Goal: Task Accomplishment & Management: Manage account settings

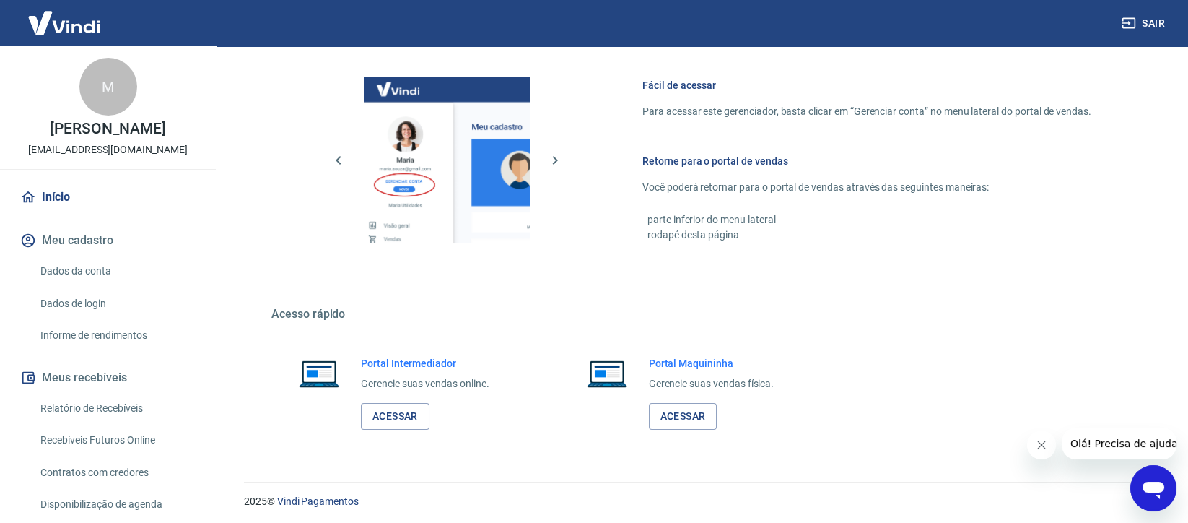
scroll to position [601, 0]
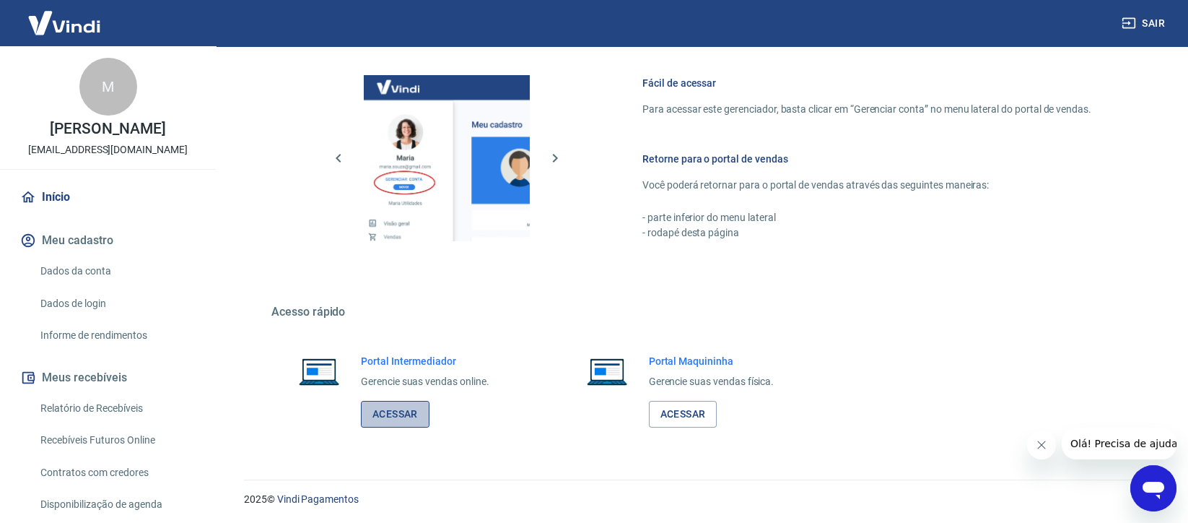
click at [401, 414] on link "Acessar" at bounding box center [395, 414] width 69 height 27
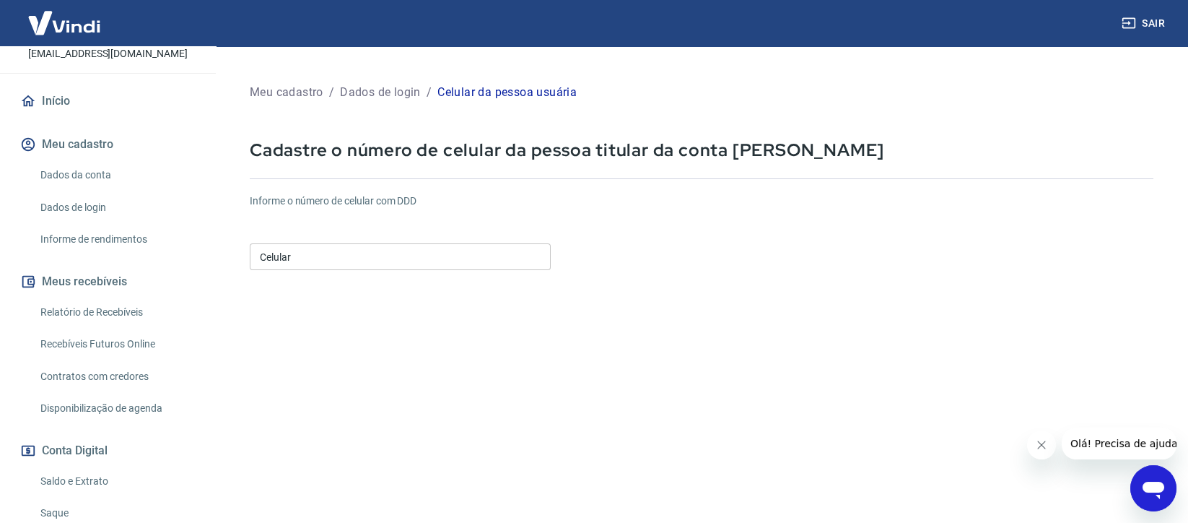
scroll to position [230, 0]
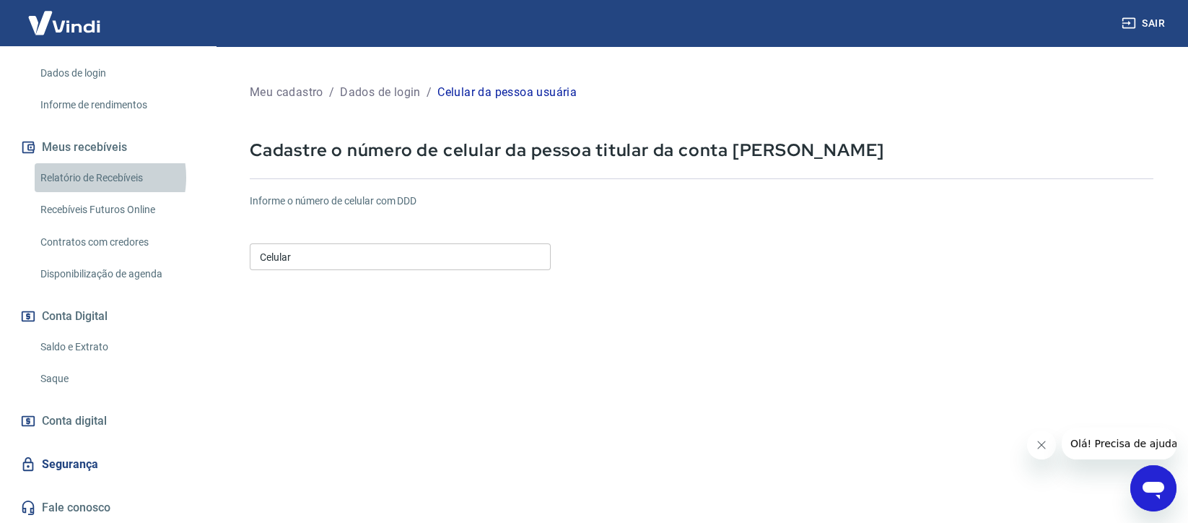
click at [87, 177] on link "Relatório de Recebíveis" at bounding box center [117, 178] width 164 height 30
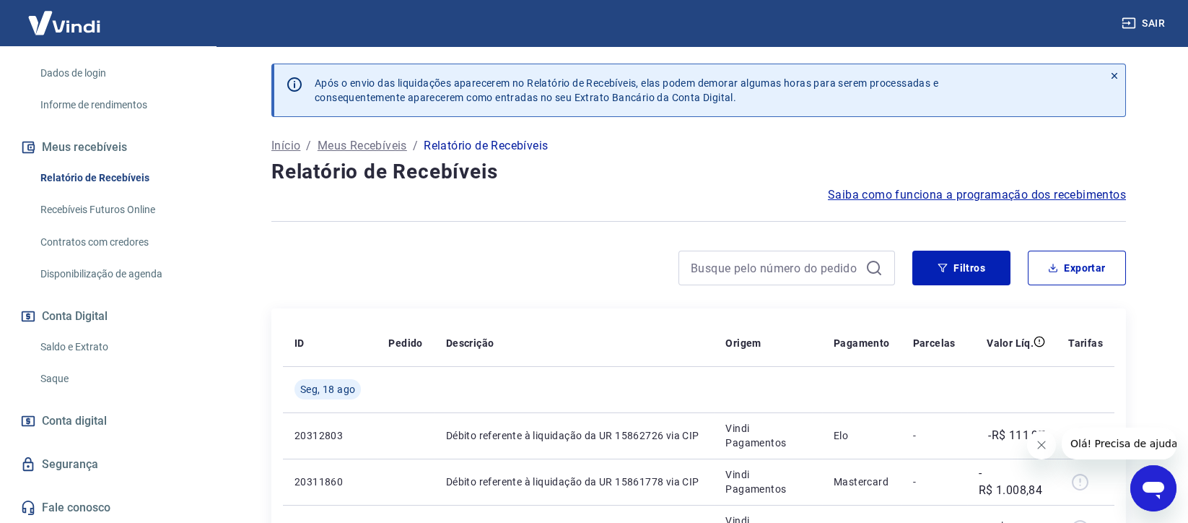
click at [1043, 446] on icon "Close message from company" at bounding box center [1041, 444] width 7 height 7
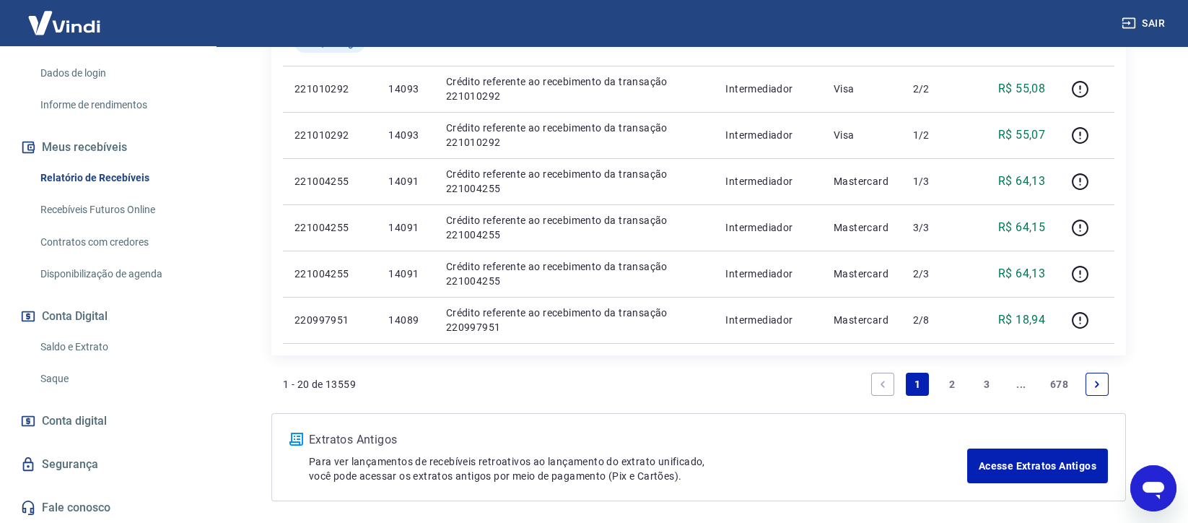
scroll to position [999, 0]
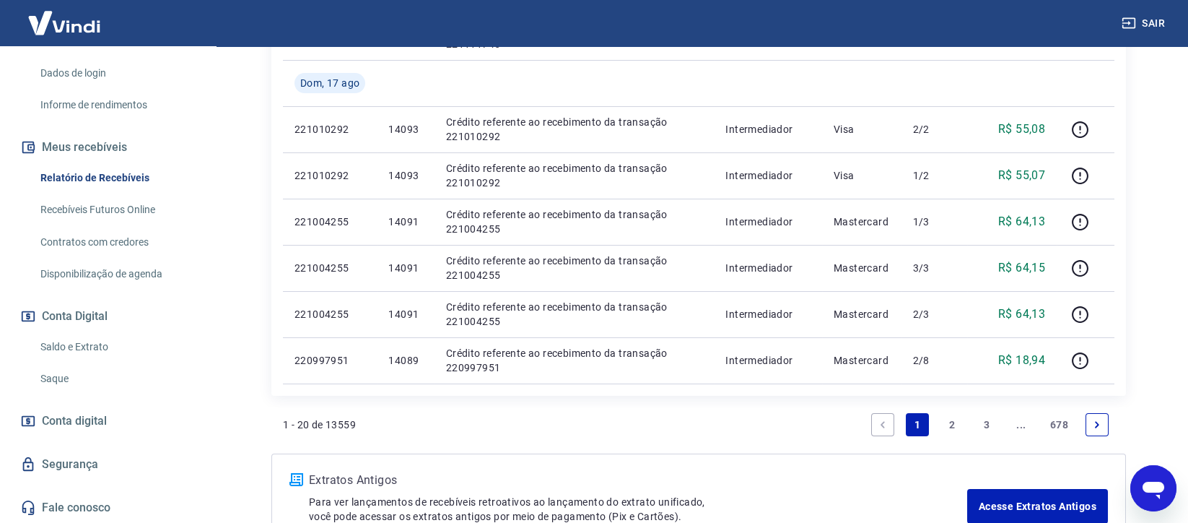
click at [949, 417] on link "2" at bounding box center [952, 424] width 23 height 23
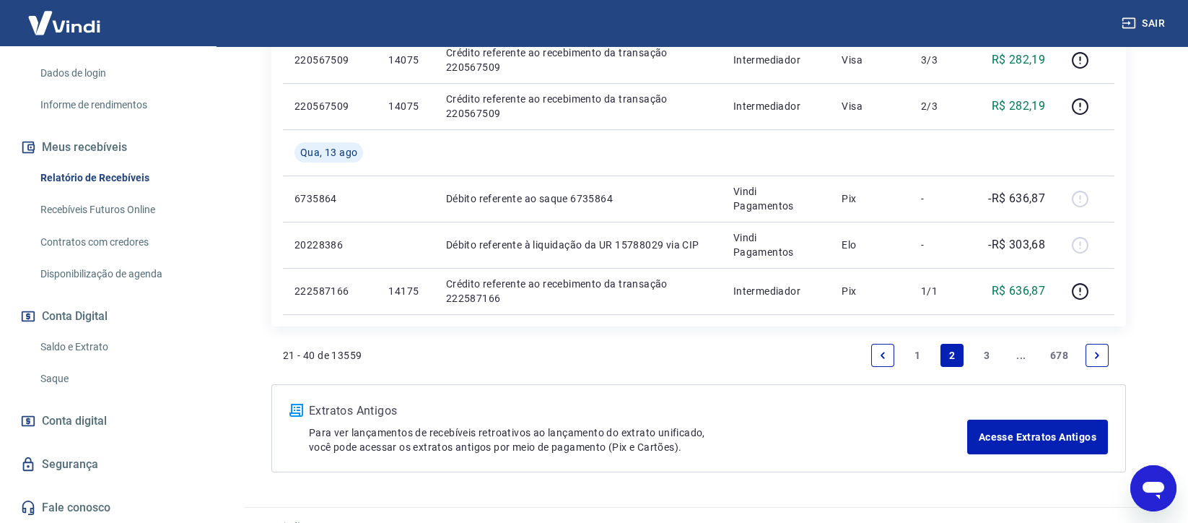
scroll to position [1142, 0]
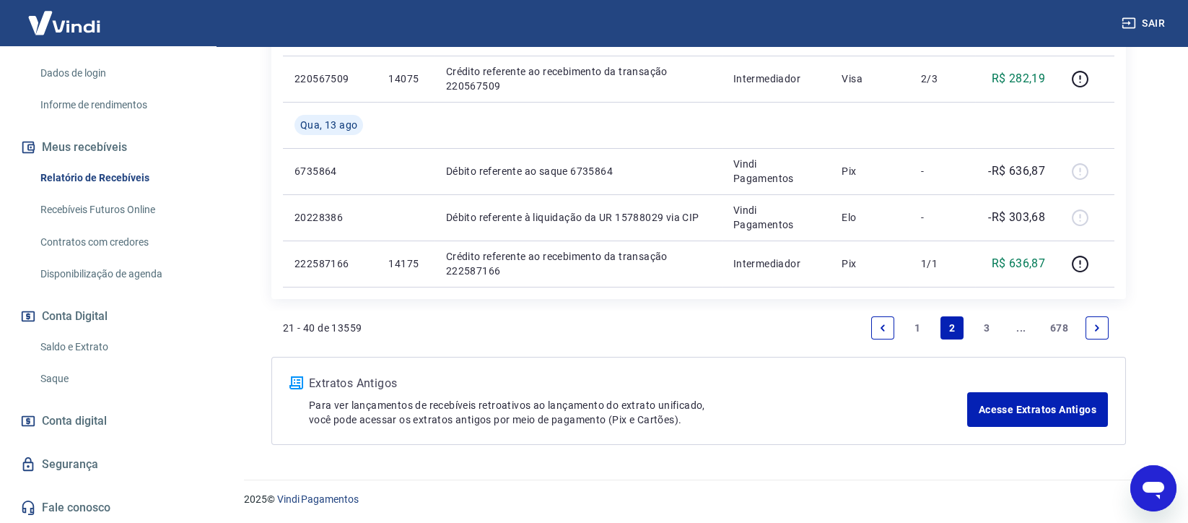
click at [877, 323] on link "Previous page" at bounding box center [883, 327] width 23 height 23
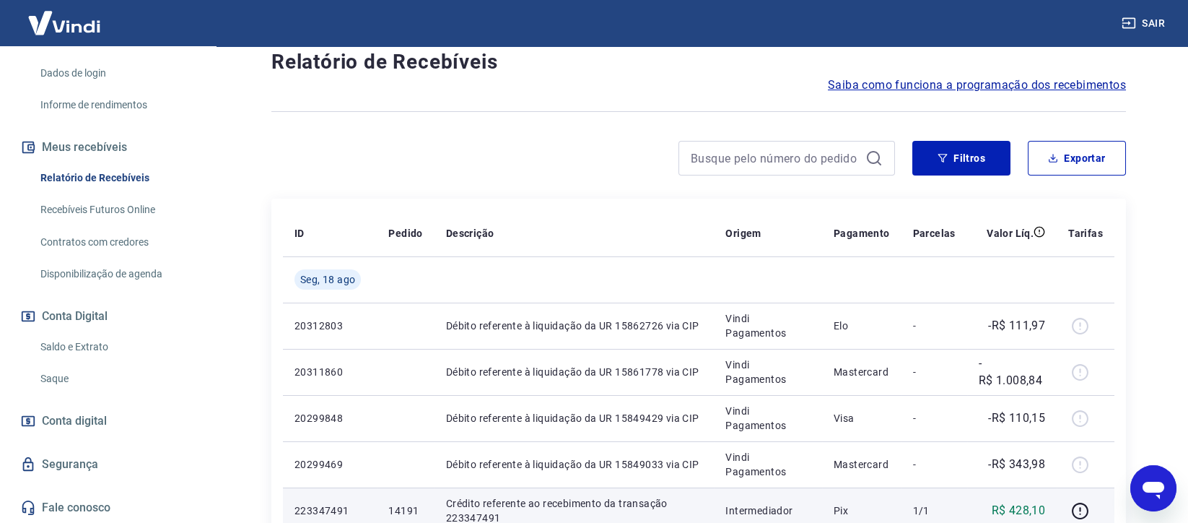
scroll to position [96, 0]
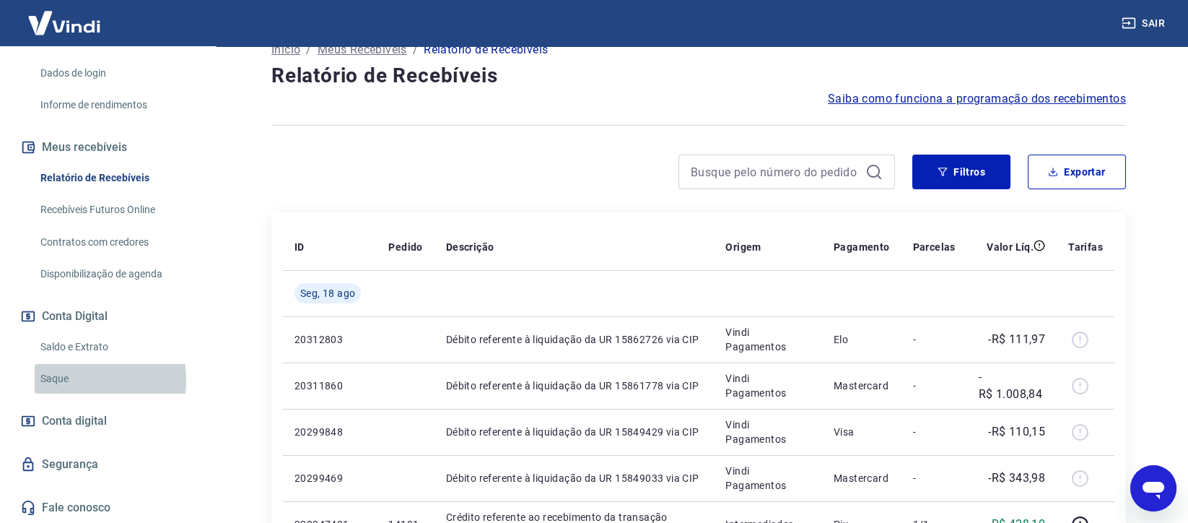
click at [63, 380] on link "Saque" at bounding box center [117, 379] width 164 height 30
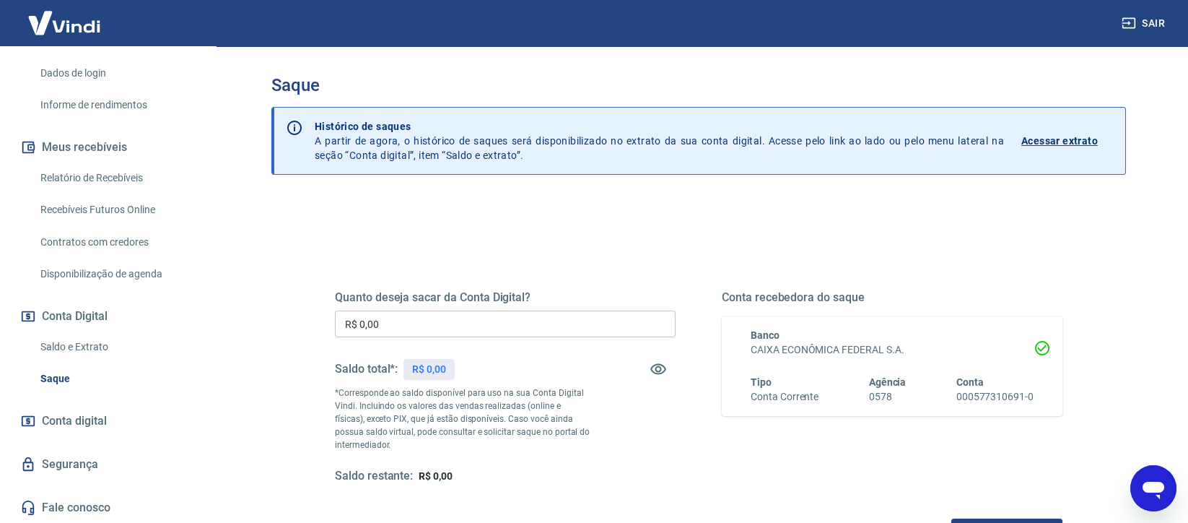
click at [1047, 134] on p "Acessar extrato" at bounding box center [1060, 141] width 77 height 14
